Goal: Find specific page/section: Find specific page/section

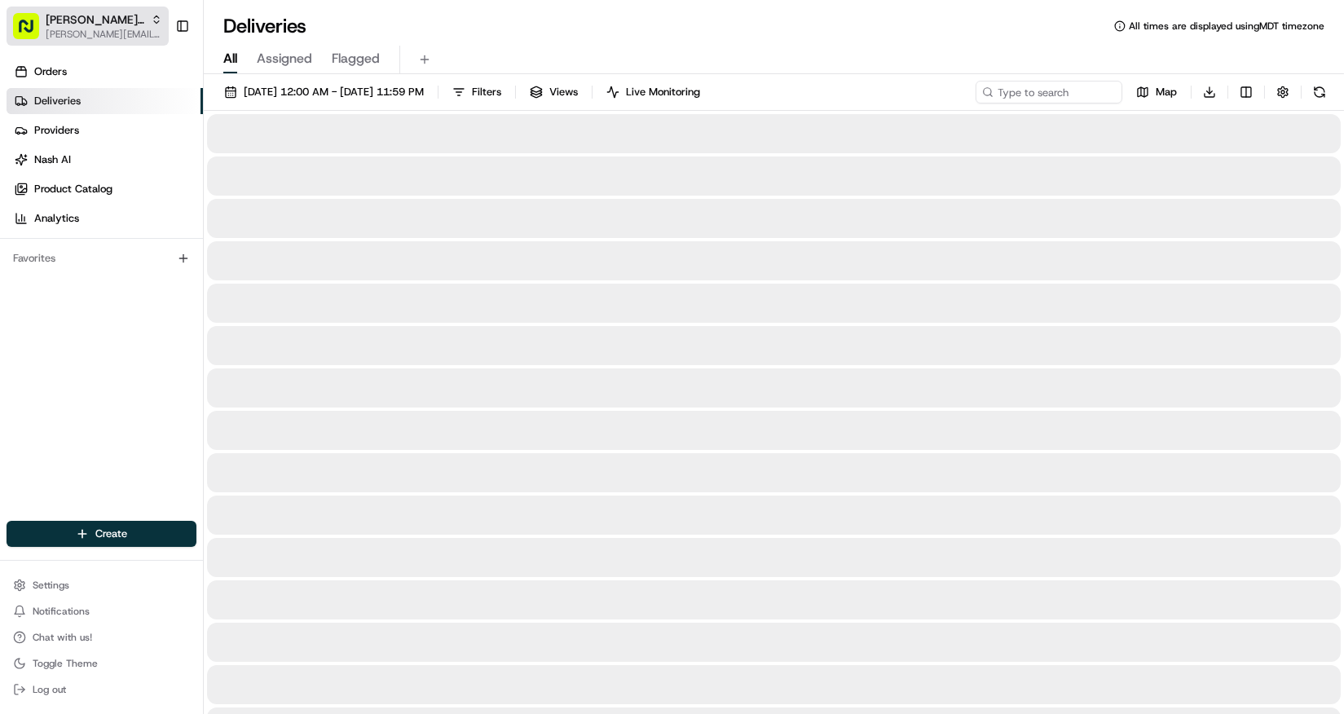
click at [76, 18] on span "[PERSON_NAME] Org" at bounding box center [95, 19] width 99 height 16
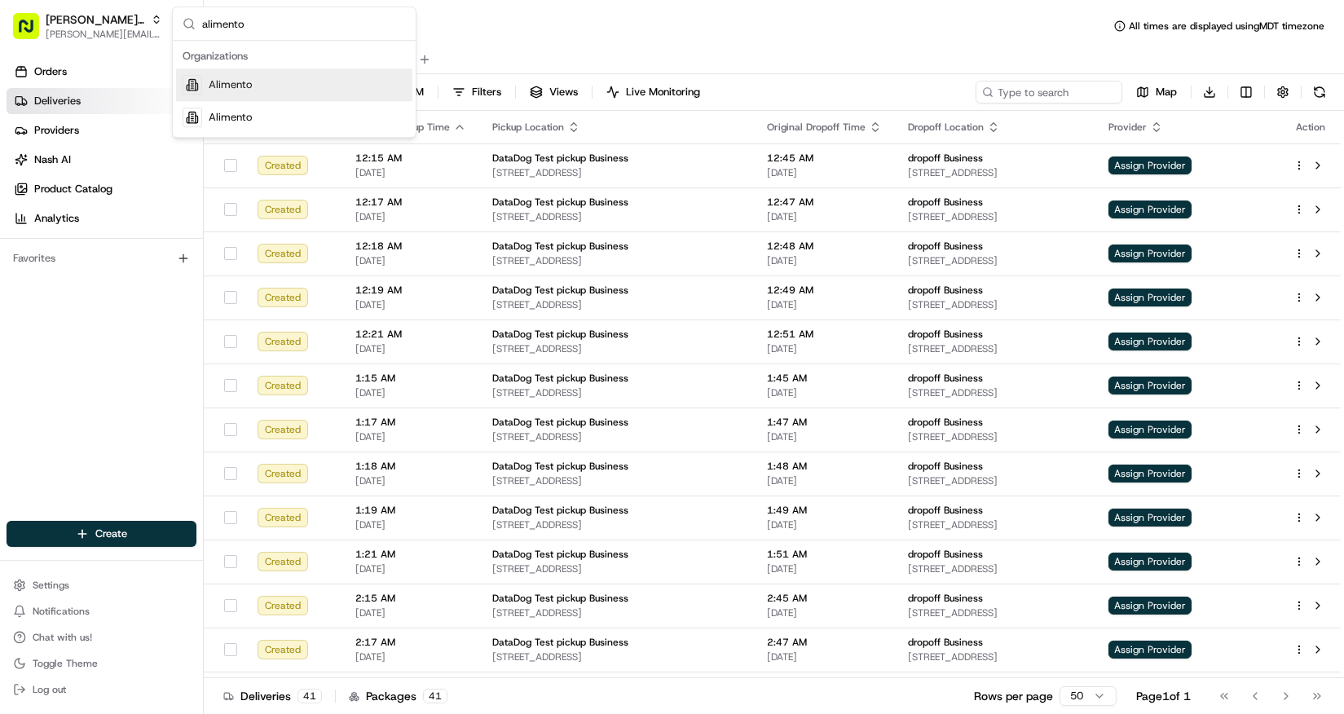
type input "alimento"
click at [209, 81] on span "Alimento" at bounding box center [230, 84] width 43 height 15
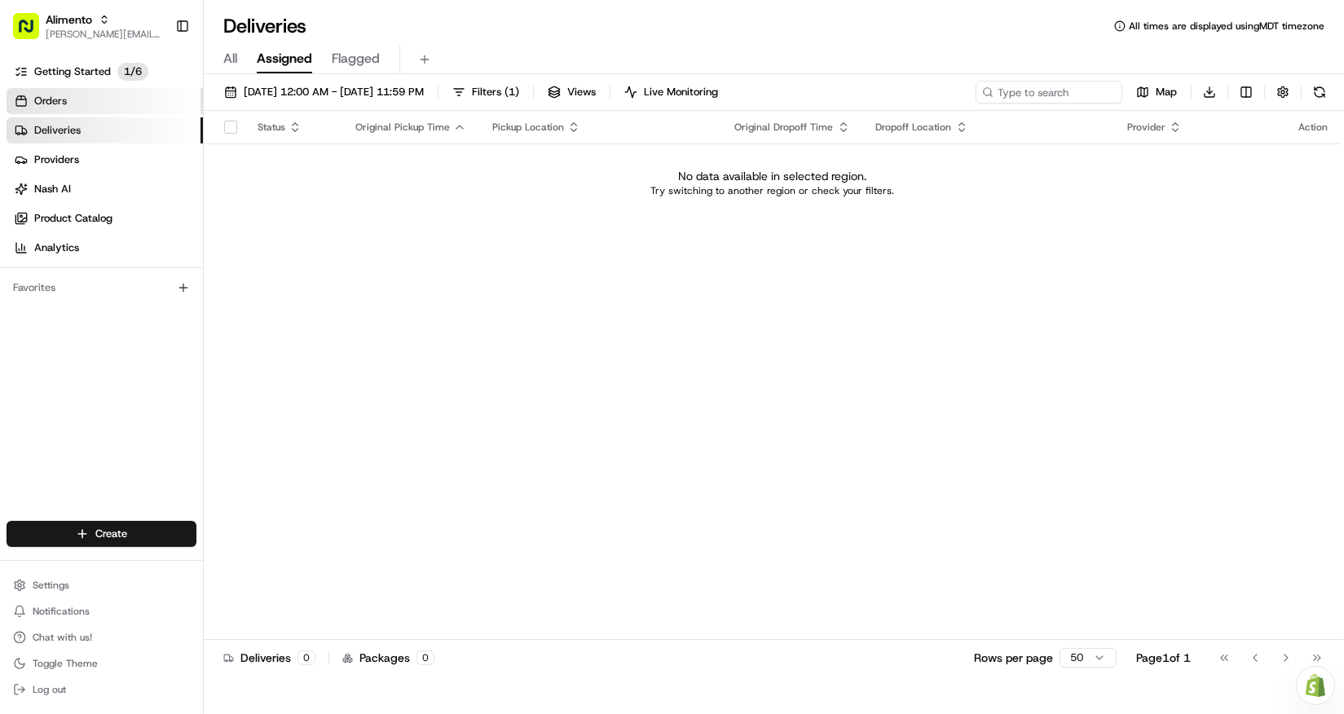
click at [74, 93] on link "Orders" at bounding box center [105, 101] width 196 height 26
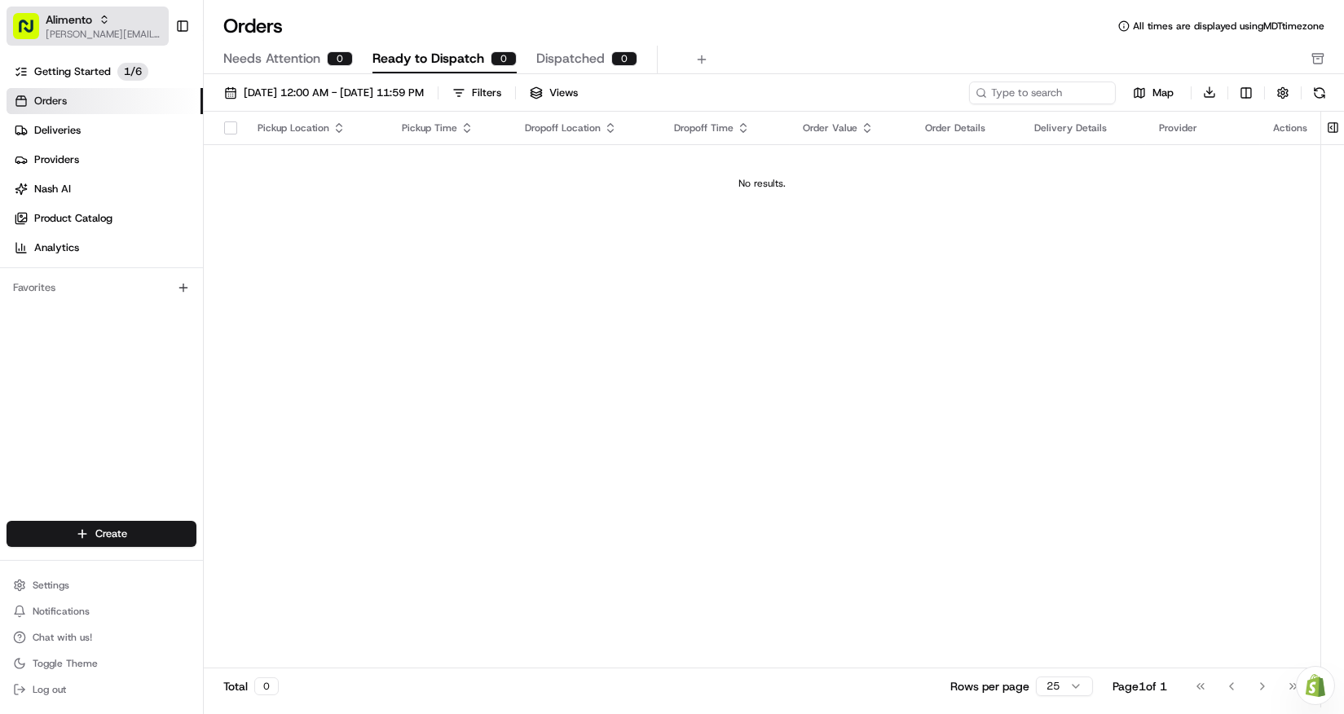
click at [85, 21] on span "Alimento" at bounding box center [69, 19] width 46 height 16
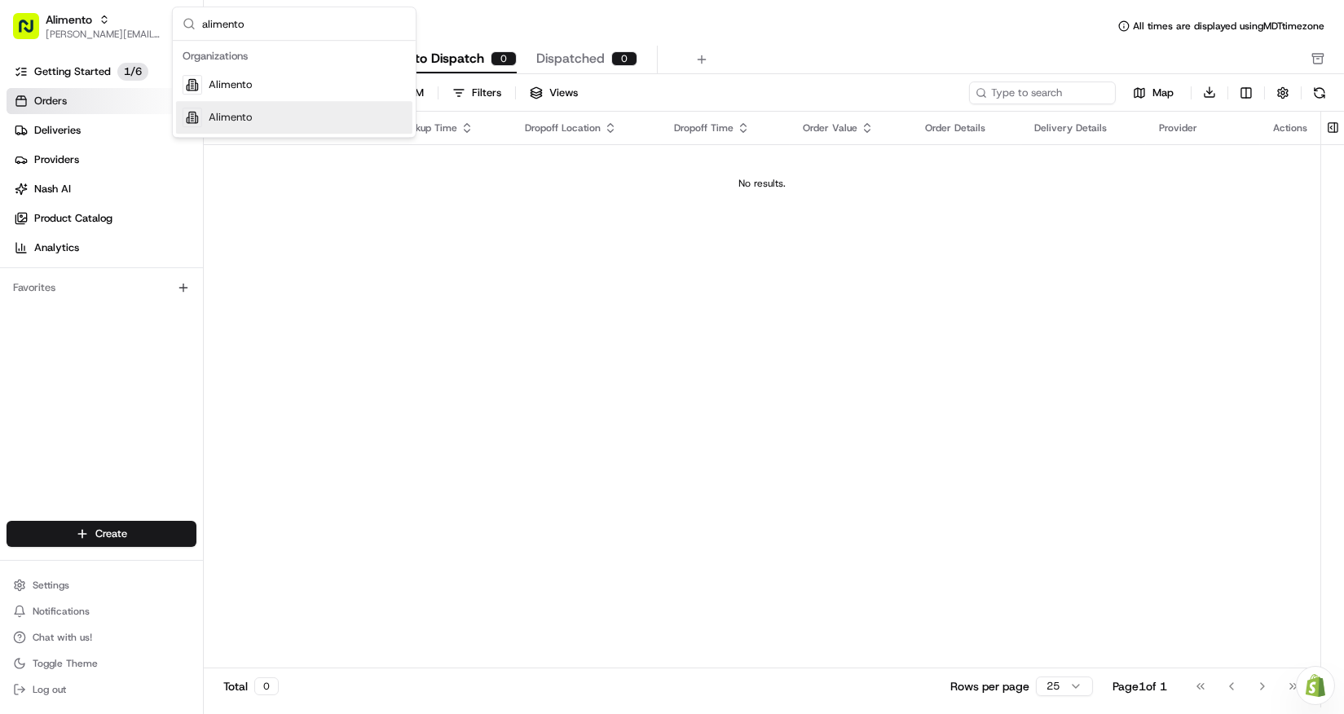
type input "alimento"
click at [253, 106] on div "Alimento" at bounding box center [294, 117] width 236 height 33
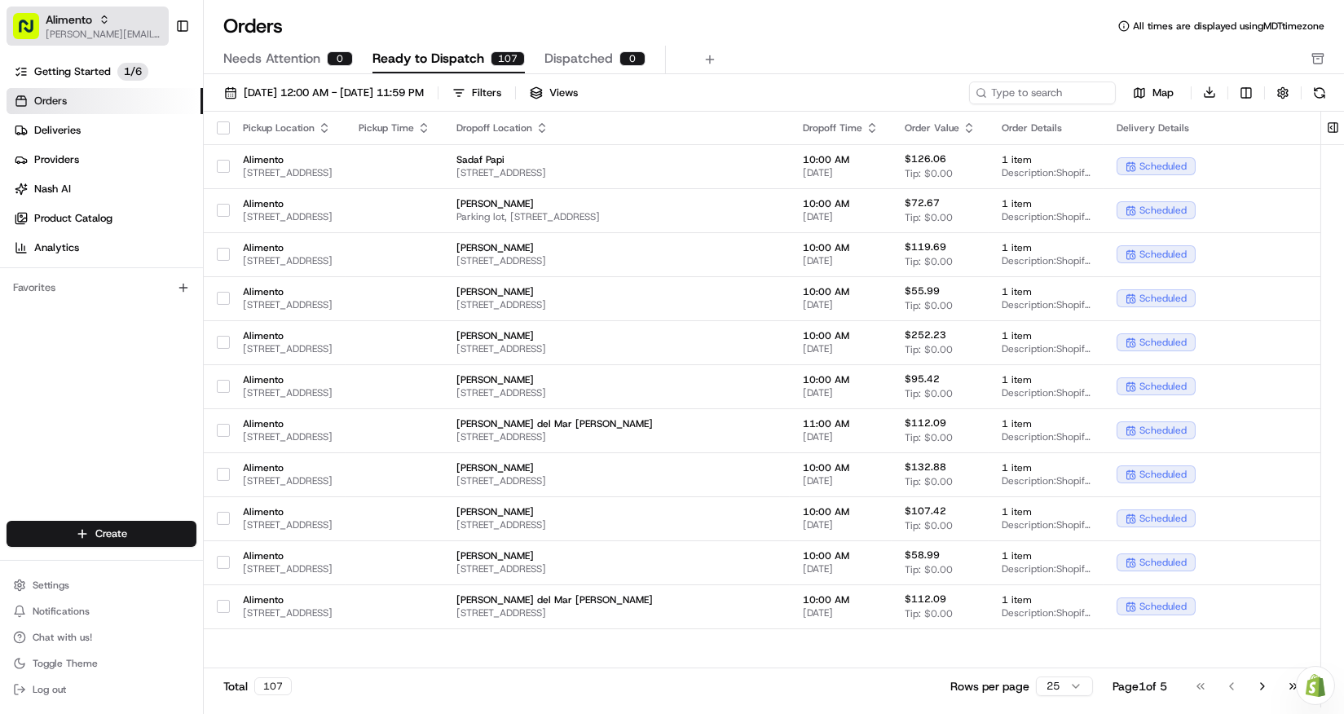
click at [60, 29] on span "[PERSON_NAME][EMAIL_ADDRESS][DOMAIN_NAME]" at bounding box center [104, 34] width 117 height 13
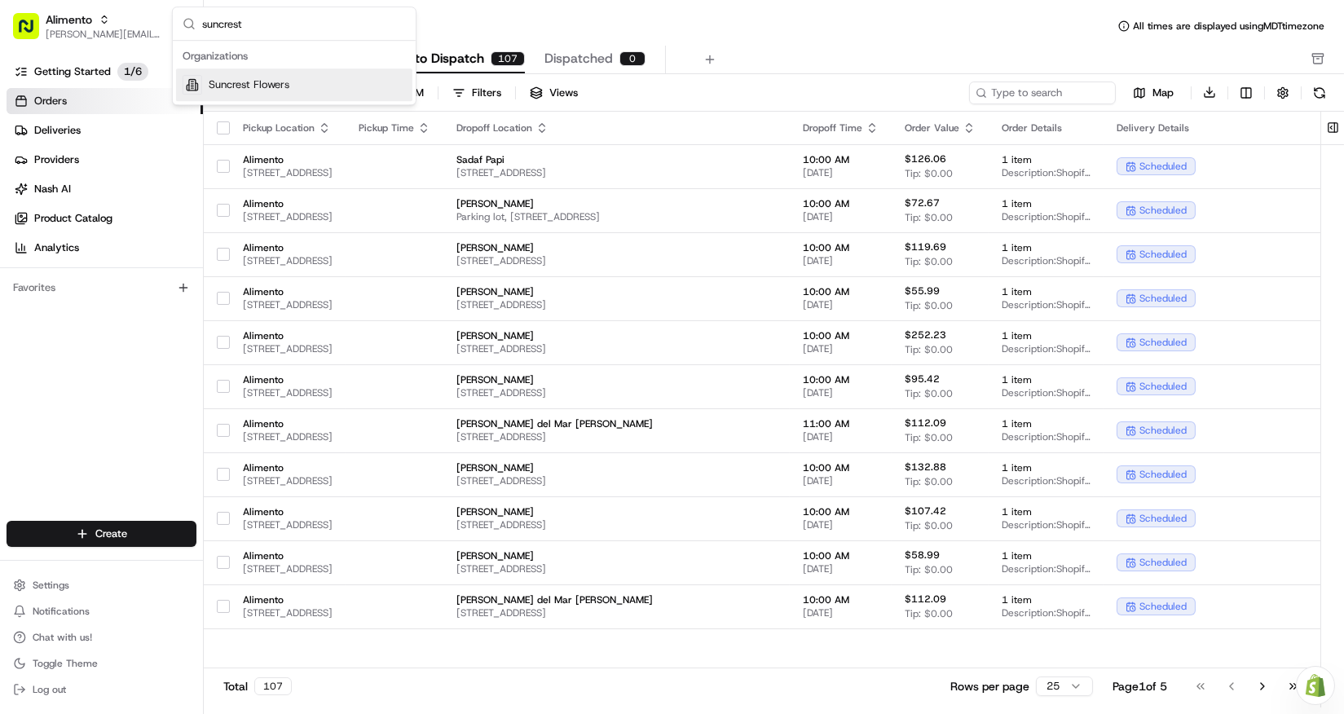
type input "suncrest"
click at [244, 81] on span "Suncrest Flowers" at bounding box center [249, 84] width 81 height 15
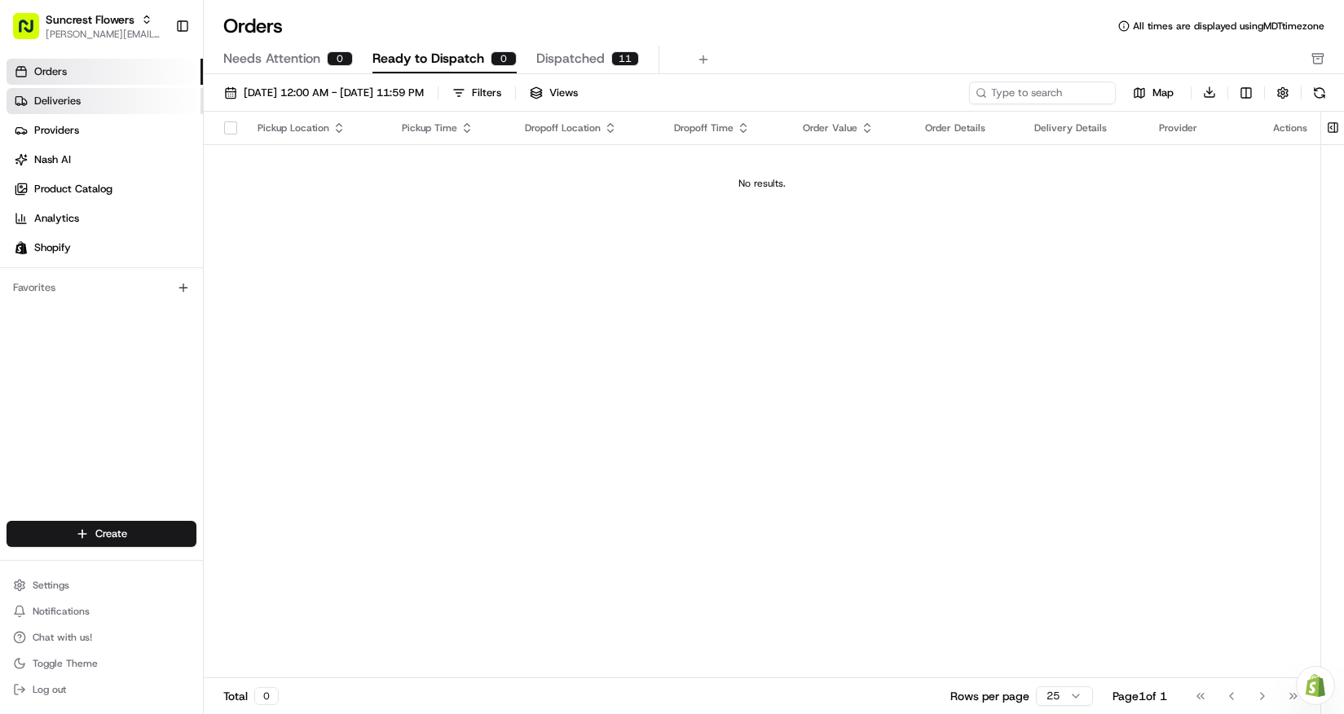
click at [119, 99] on link "Deliveries" at bounding box center [105, 101] width 196 height 26
